Goal: Task Accomplishment & Management: Manage account settings

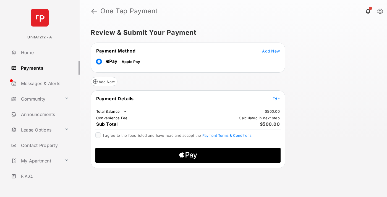
click at [271, 51] on span "Add New" at bounding box center [271, 51] width 18 height 5
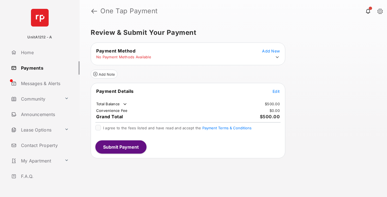
click at [277, 57] on icon at bounding box center [277, 57] width 5 height 5
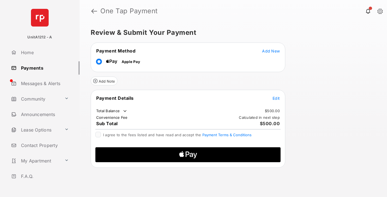
click at [276, 98] on span "Edit" at bounding box center [275, 98] width 7 height 5
